Goal: Find specific page/section: Find specific page/section

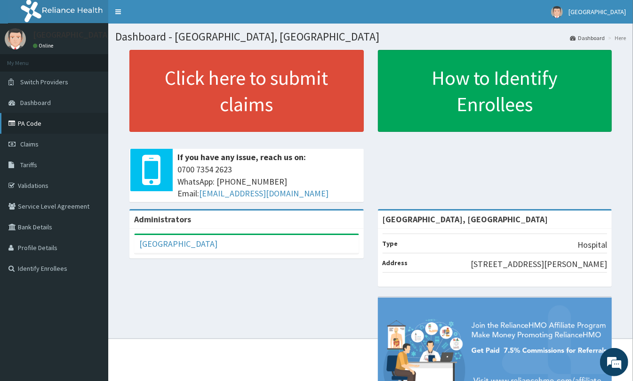
click at [53, 126] on link "PA Code" at bounding box center [54, 123] width 108 height 21
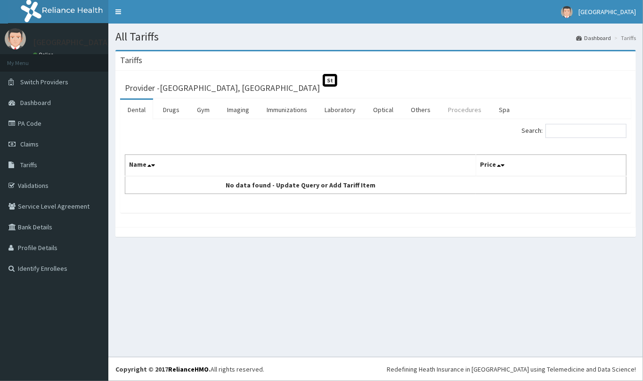
click at [459, 105] on link "Procedures" at bounding box center [464, 110] width 48 height 20
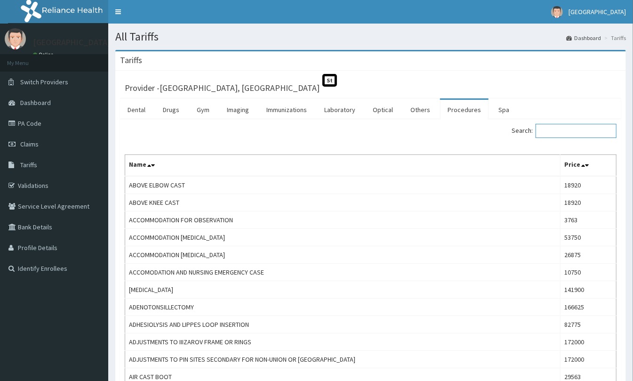
click at [554, 126] on input "Search:" at bounding box center [576, 131] width 81 height 14
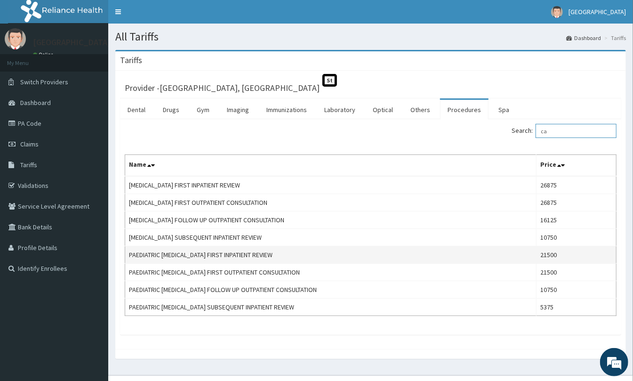
type input "c"
